Goal: Information Seeking & Learning: Check status

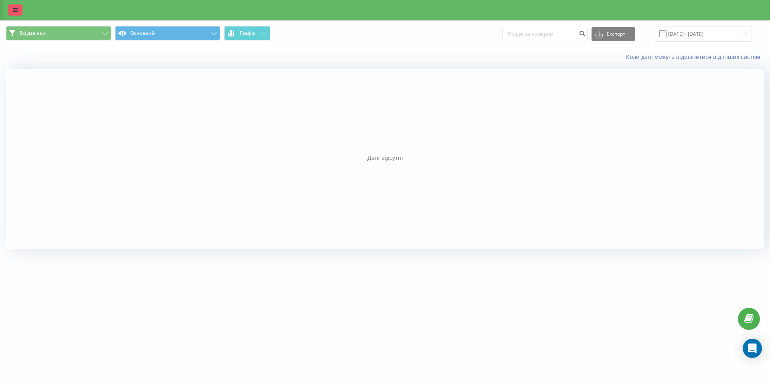
click at [12, 7] on link at bounding box center [15, 9] width 14 height 11
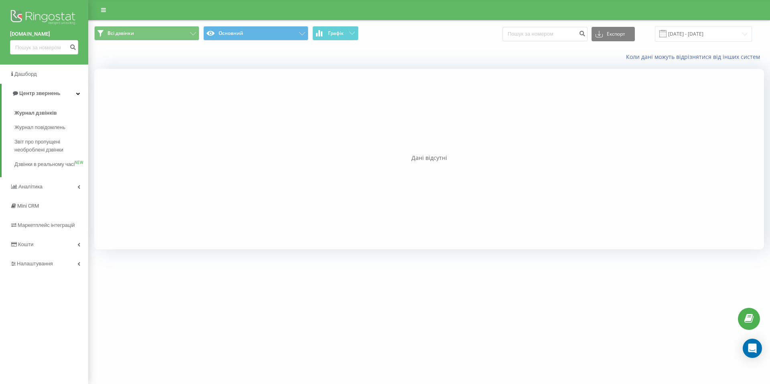
click at [25, 18] on img at bounding box center [44, 18] width 68 height 20
click at [37, 17] on img at bounding box center [44, 18] width 68 height 20
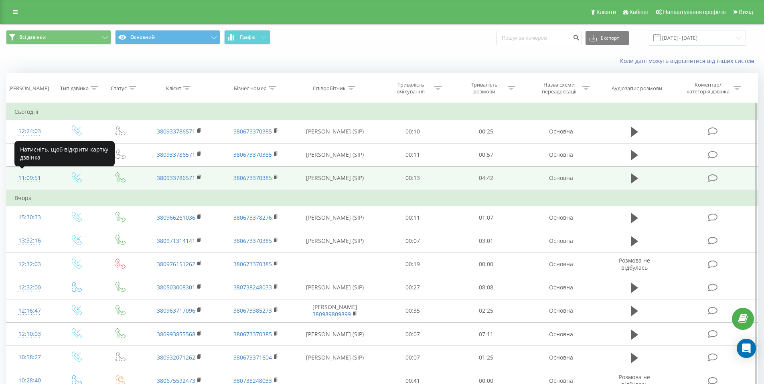
click at [32, 178] on div "11:09:51" at bounding box center [29, 178] width 31 height 16
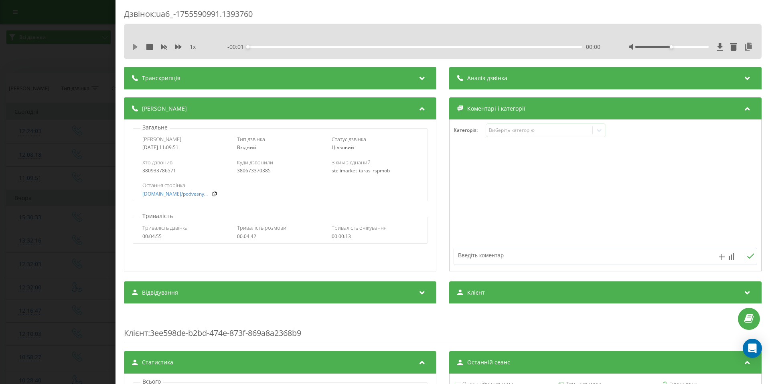
click at [137, 49] on icon at bounding box center [135, 47] width 6 height 6
click at [178, 47] on icon at bounding box center [178, 47] width 6 height 5
click at [695, 47] on div at bounding box center [671, 47] width 73 height 2
drag, startPoint x: 696, startPoint y: 47, endPoint x: 704, endPoint y: 47, distance: 7.6
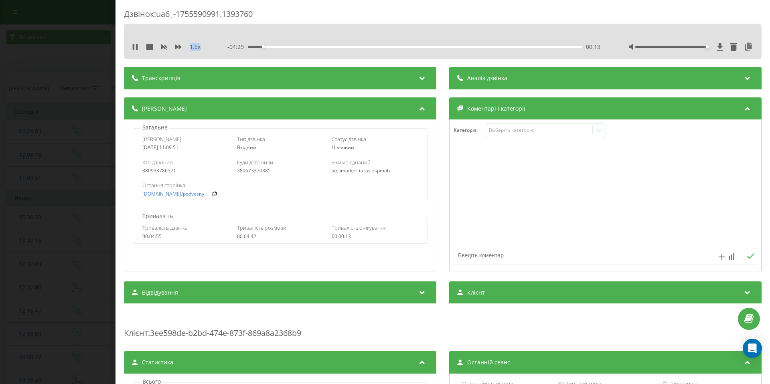
click at [706, 47] on div "Accessibility label" at bounding box center [707, 46] width 3 height 3
click at [91, 269] on div "Дзвінок : ua6_-1755590991.1393760 1.5 x - 03:10 01:32 01:32 Транскрипція Для AI…" at bounding box center [385, 192] width 770 height 384
